Goal: Information Seeking & Learning: Understand process/instructions

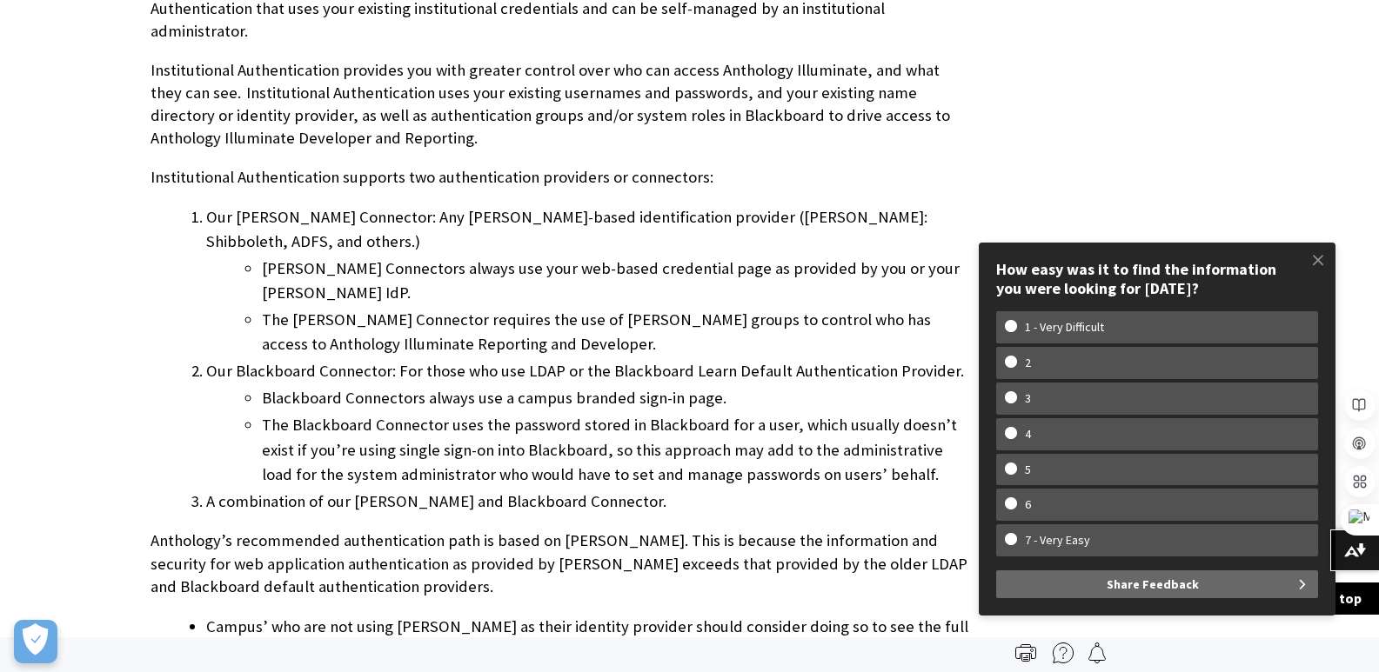
scroll to position [1246, 0]
click at [1319, 258] on span at bounding box center [1317, 260] width 37 height 37
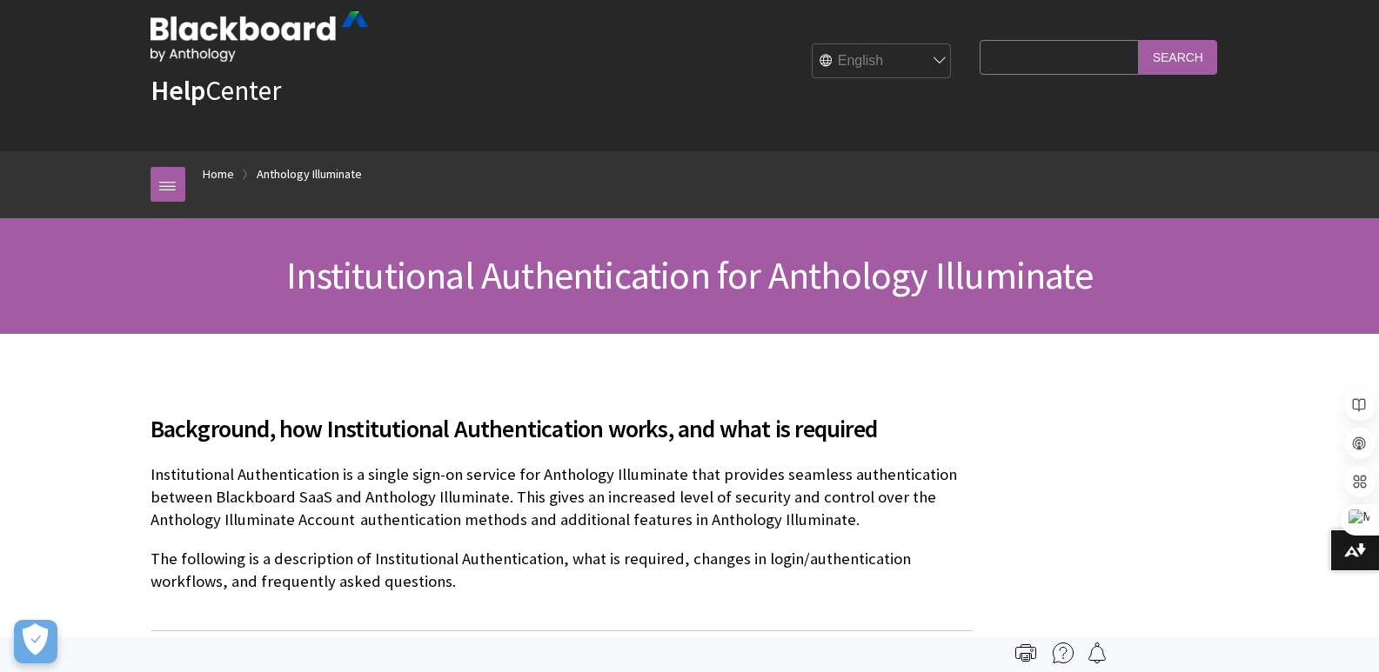
scroll to position [0, 0]
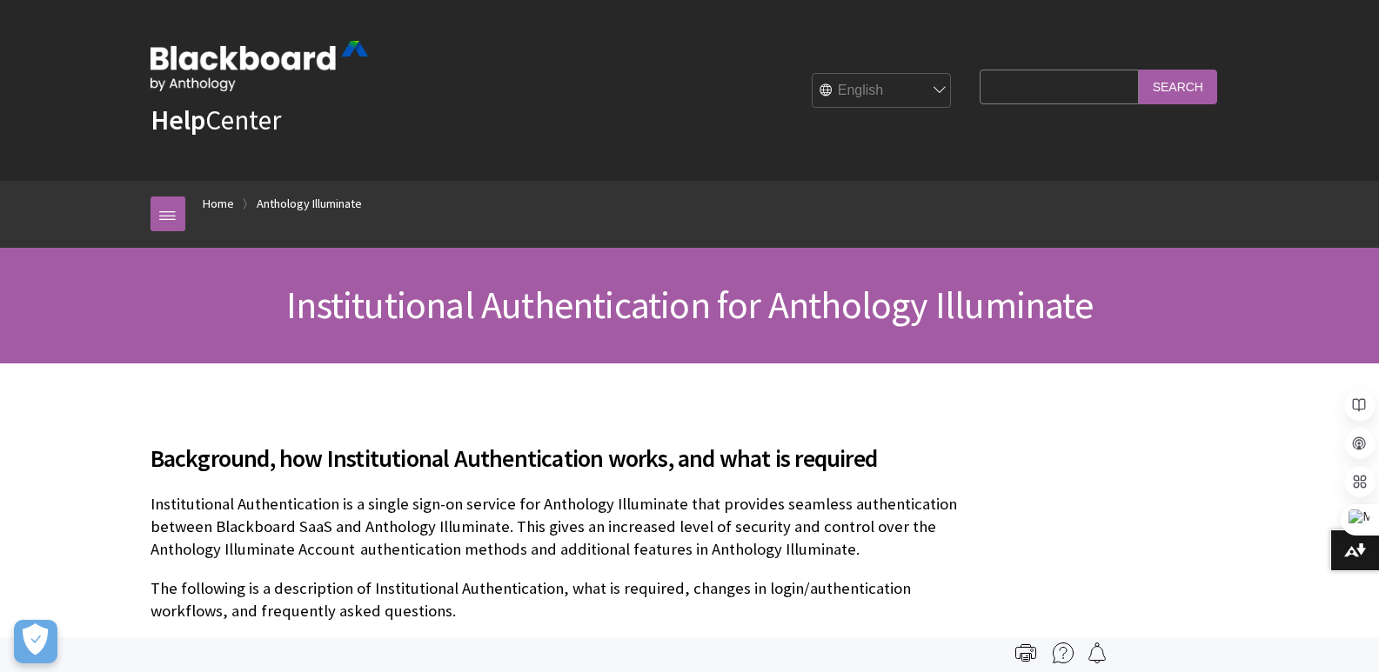
click at [912, 413] on div "Background, how Institutional Authentication works, and what is required Instit…" at bounding box center [560, 518] width 821 height 241
click at [332, 444] on span "Background, how Institutional Authentication works, and what is required" at bounding box center [560, 458] width 821 height 37
click at [384, 282] on span "Institutional Authentication for Anthology Illuminate" at bounding box center [689, 305] width 806 height 48
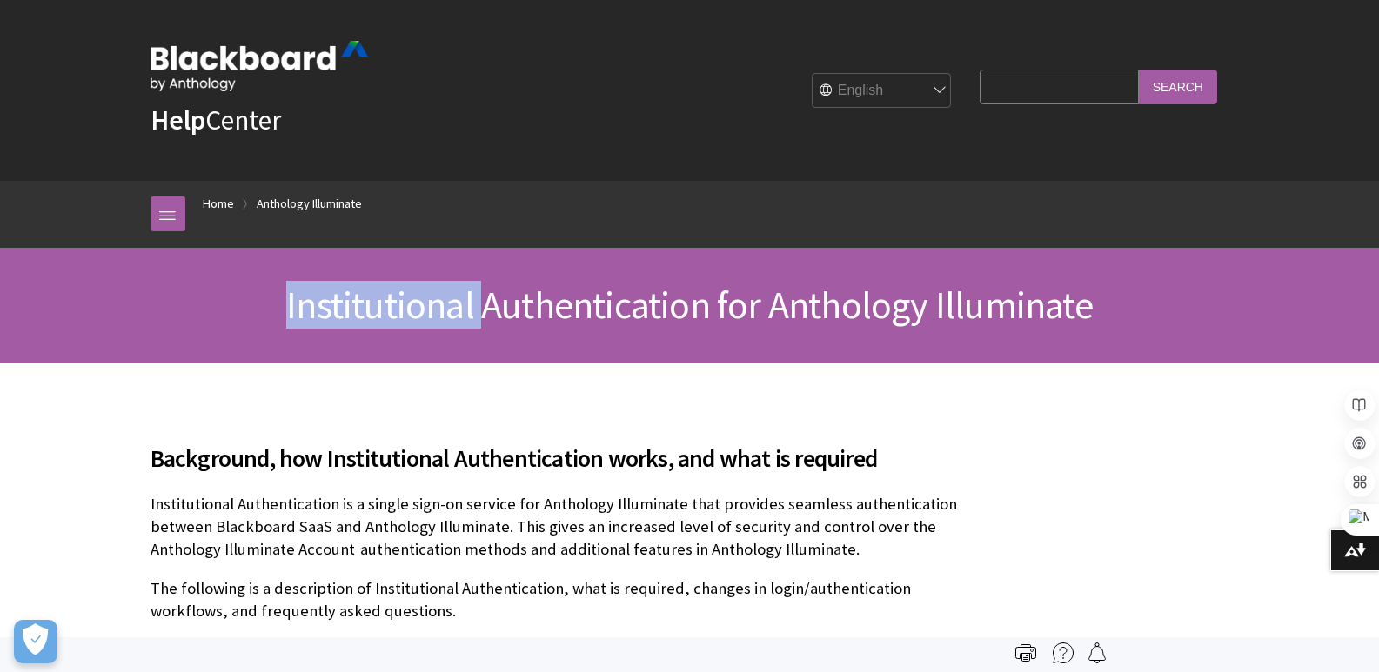
click at [384, 282] on span "Institutional Authentication for Anthology Illuminate" at bounding box center [689, 305] width 806 height 48
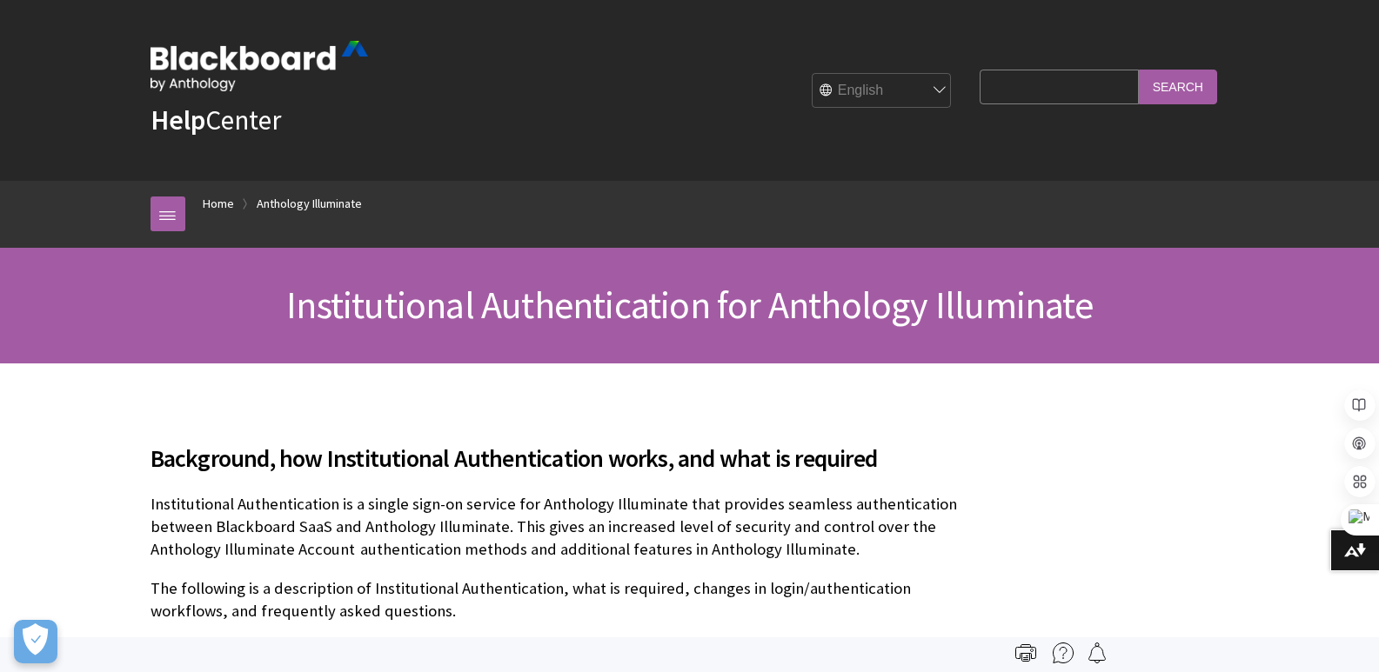
click at [584, 302] on span "Institutional Authentication for Anthology Illuminate" at bounding box center [689, 305] width 806 height 48
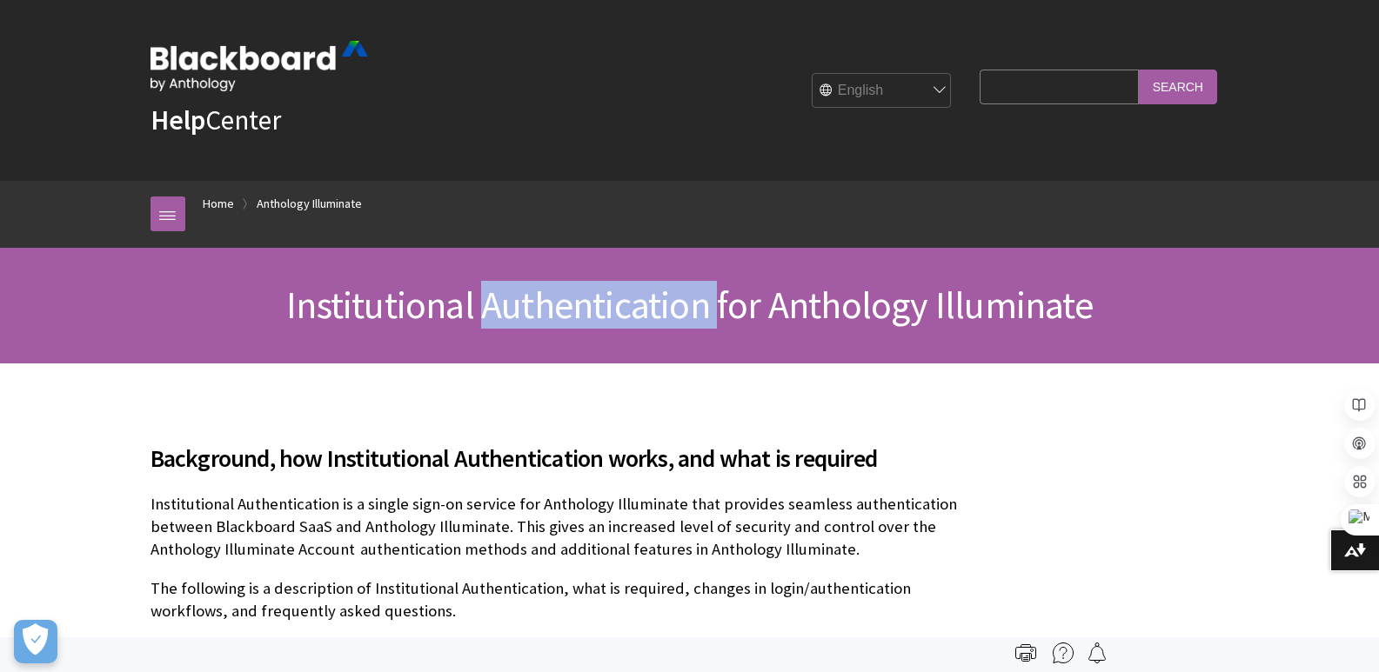
click at [584, 302] on span "Institutional Authentication for Anthology Illuminate" at bounding box center [689, 305] width 806 height 48
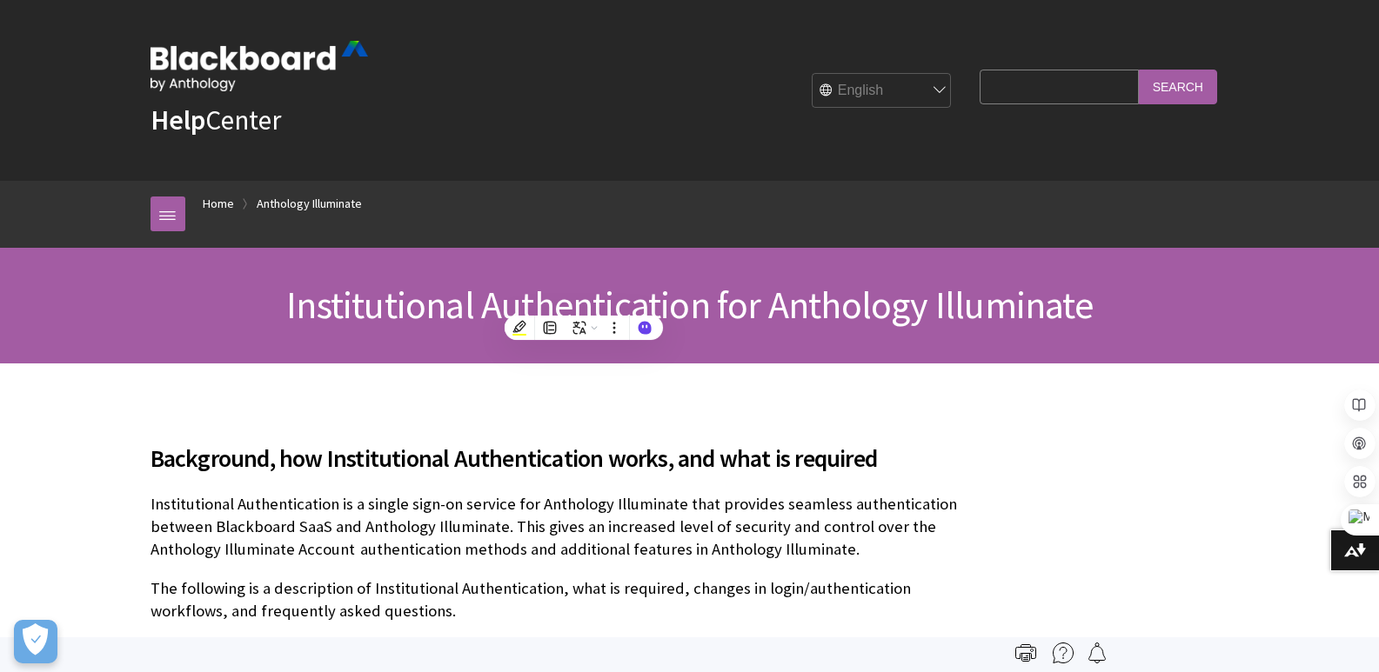
click at [854, 308] on span "Institutional Authentication for Anthology Illuminate" at bounding box center [689, 305] width 806 height 48
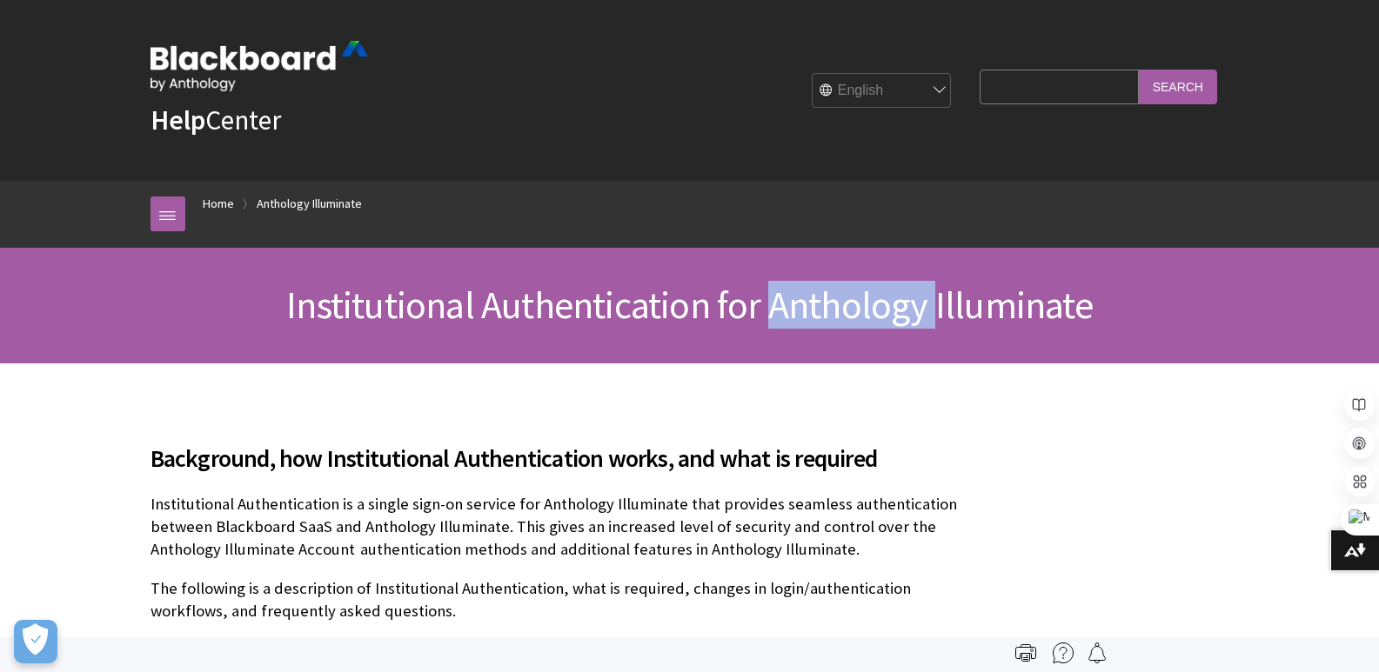
click at [854, 308] on span "Institutional Authentication for Anthology Illuminate" at bounding box center [689, 305] width 806 height 48
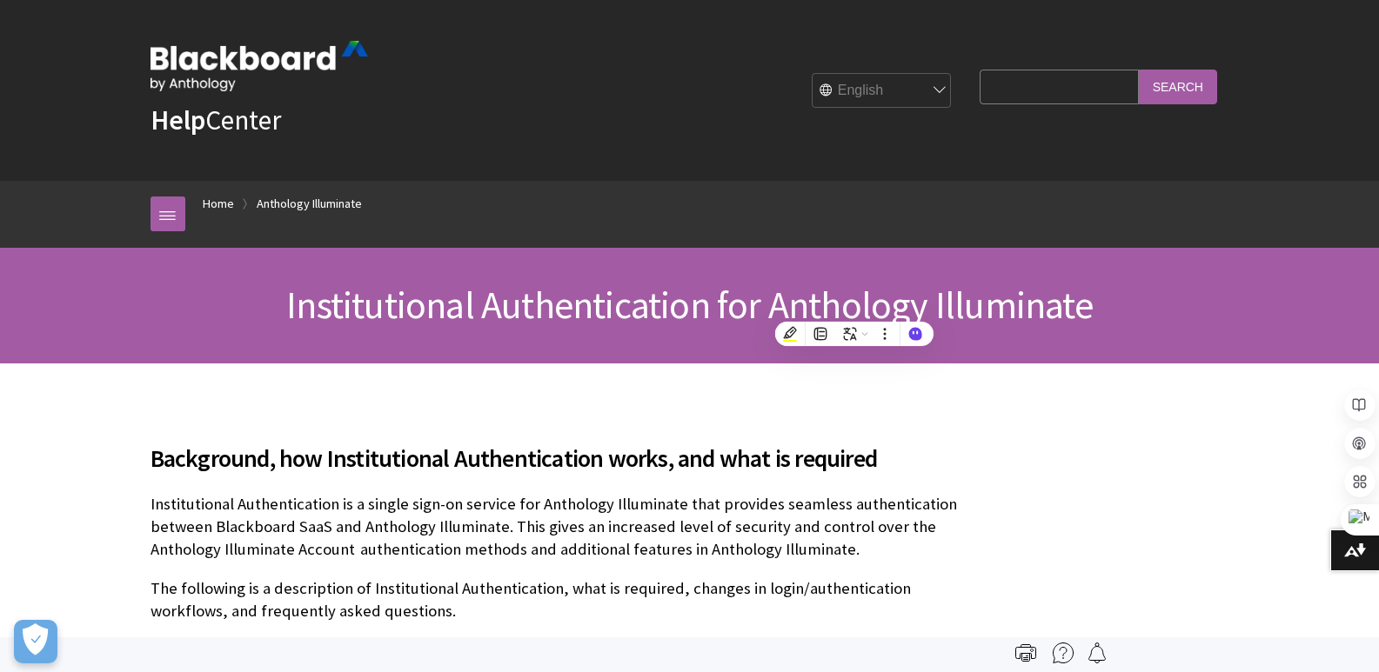
click at [1004, 299] on span "Institutional Authentication for Anthology Illuminate" at bounding box center [689, 305] width 806 height 48
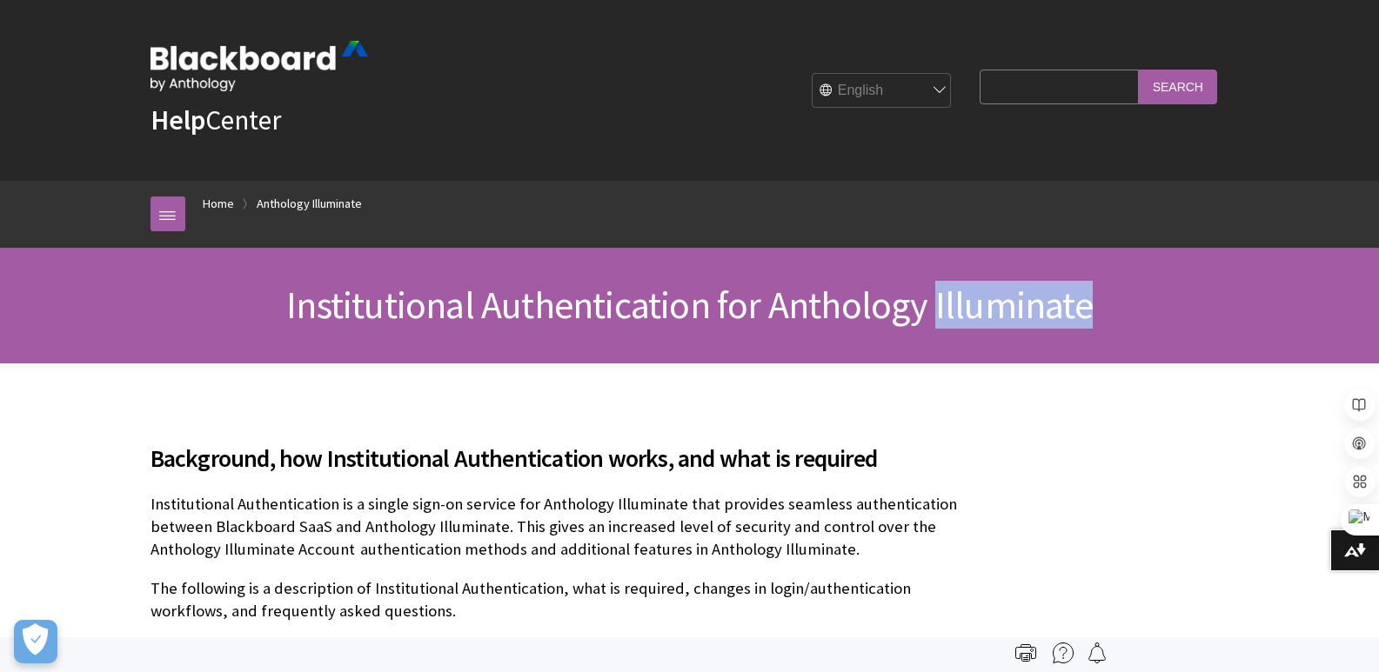
click at [1004, 299] on span "Institutional Authentication for Anthology Illuminate" at bounding box center [689, 305] width 806 height 48
click at [530, 456] on span "Background, how Institutional Authentication works, and what is required" at bounding box center [560, 458] width 821 height 37
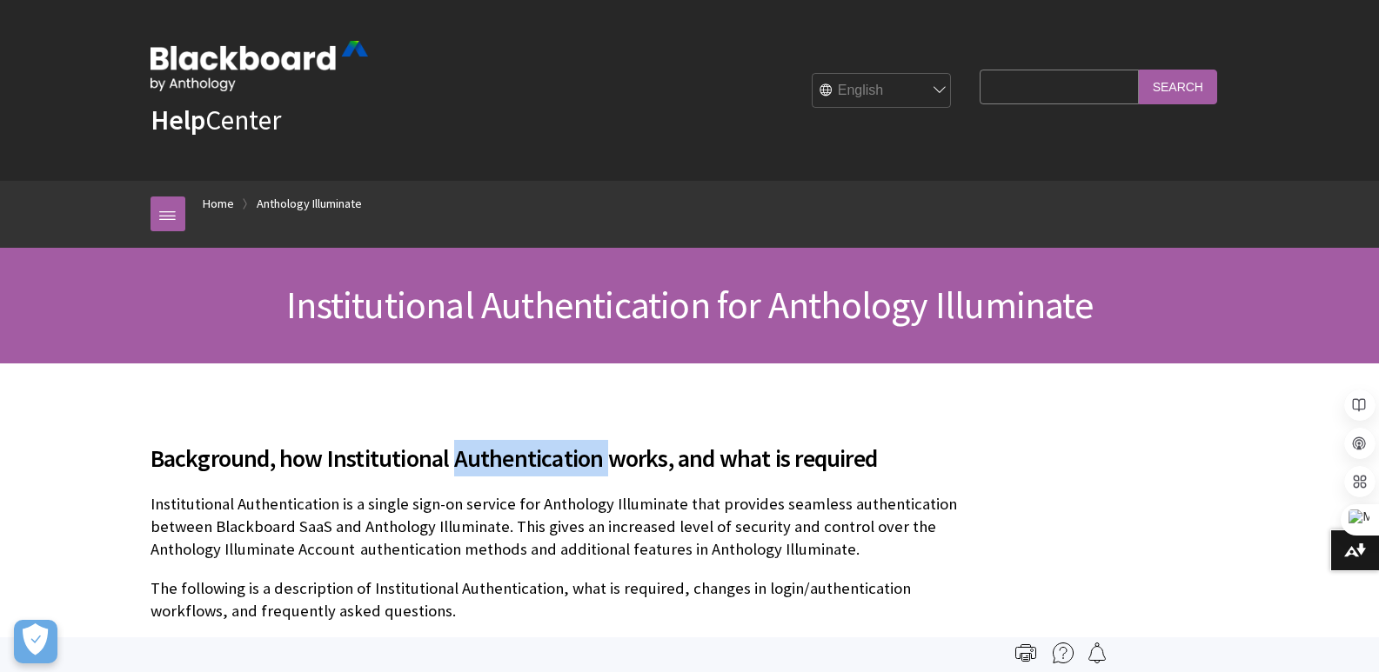
click at [530, 456] on span "Background, how Institutional Authentication works, and what is required" at bounding box center [560, 458] width 821 height 37
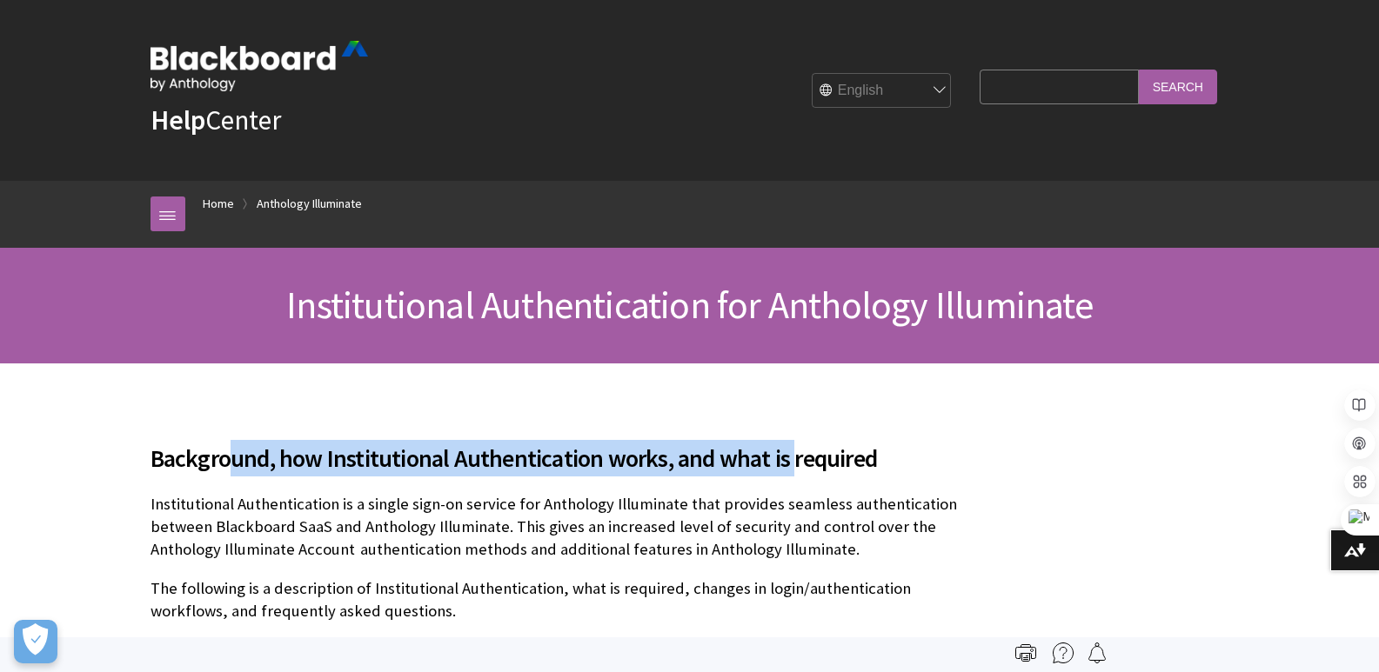
drag, startPoint x: 792, startPoint y: 465, endPoint x: 226, endPoint y: 470, distance: 565.4
click at [226, 470] on span "Background, how Institutional Authentication works, and what is required" at bounding box center [560, 458] width 821 height 37
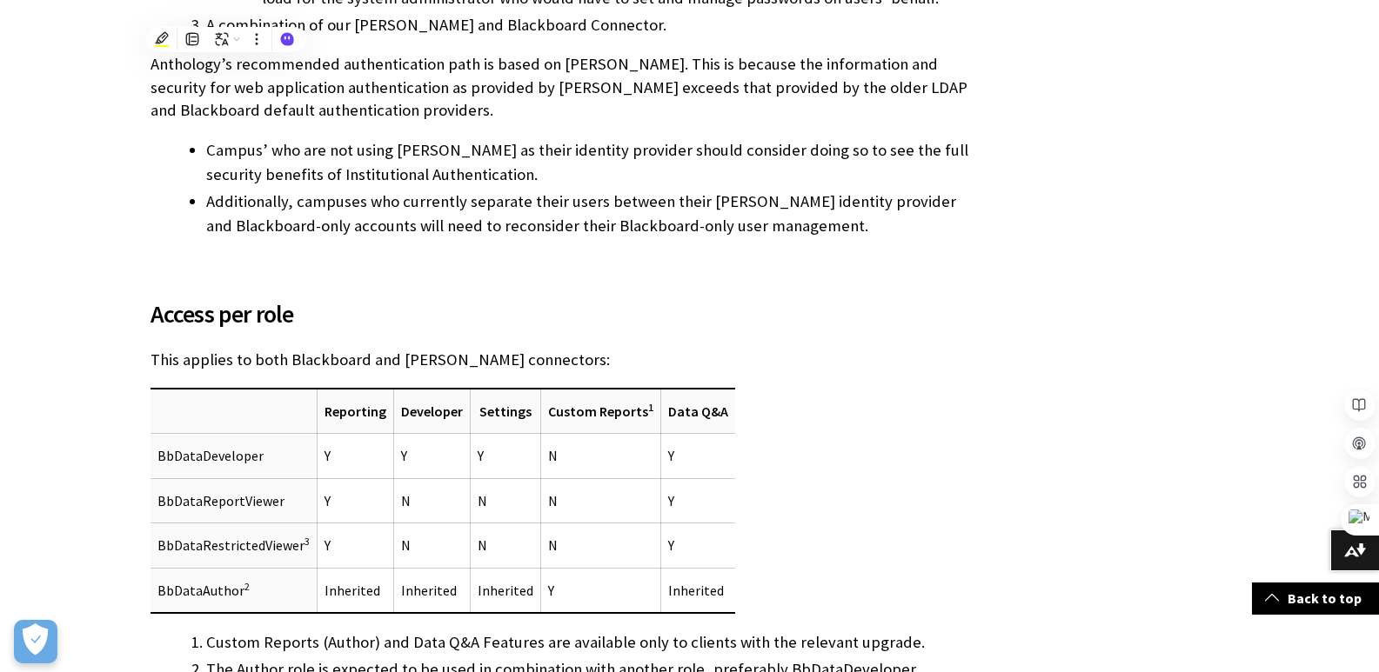
scroll to position [1653, 0]
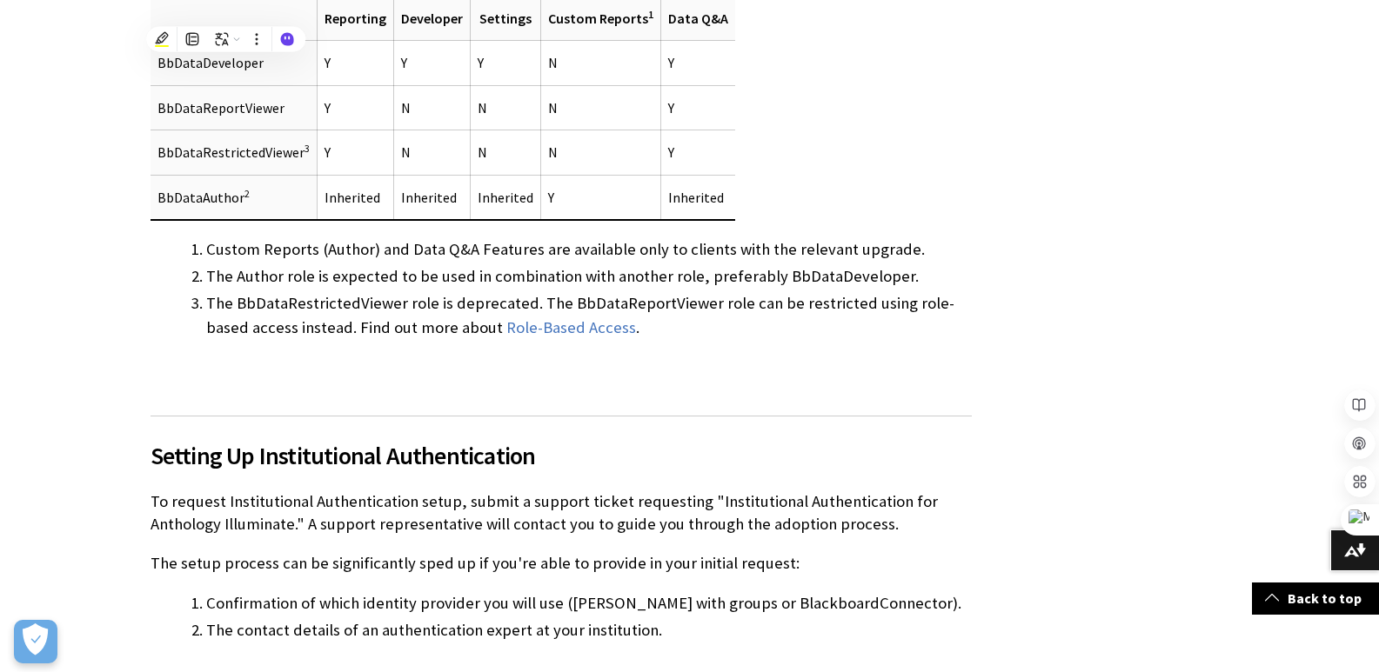
click at [869, 438] on span "Setting Up Institutional Authentication" at bounding box center [560, 456] width 821 height 37
